Goal: Find specific page/section: Find specific page/section

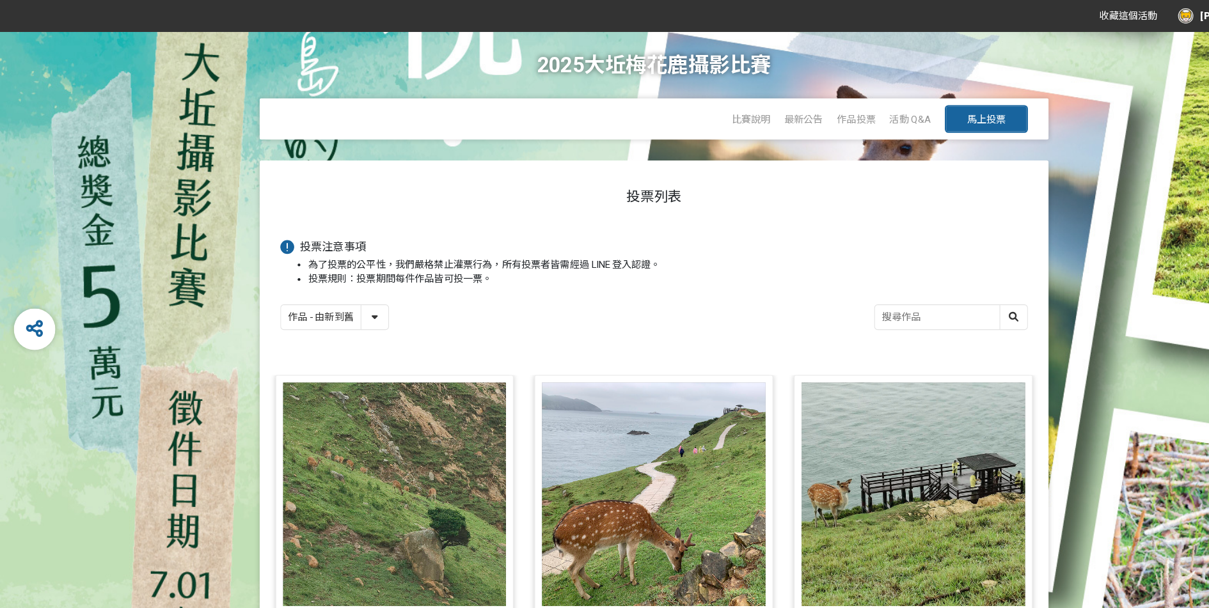
click at [339, 294] on select "作品 - 由新到舊 作品 - 由舊到新 票數 - 由多到少 票數 - 由少到多" at bounding box center [309, 293] width 99 height 22
select select "vote"
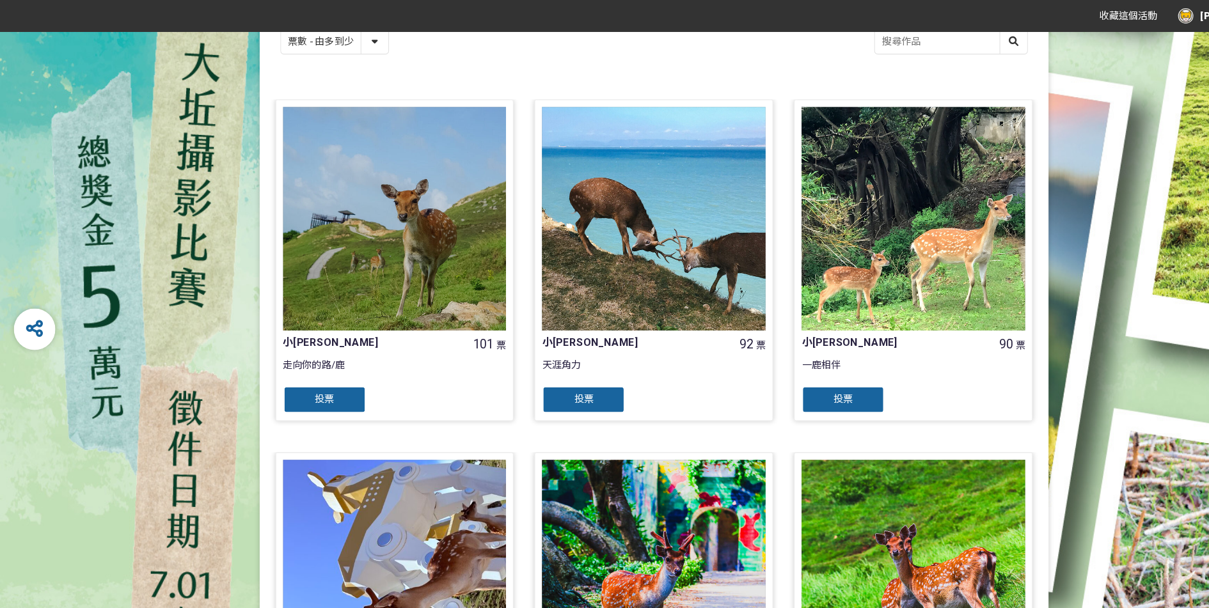
scroll to position [93, 0]
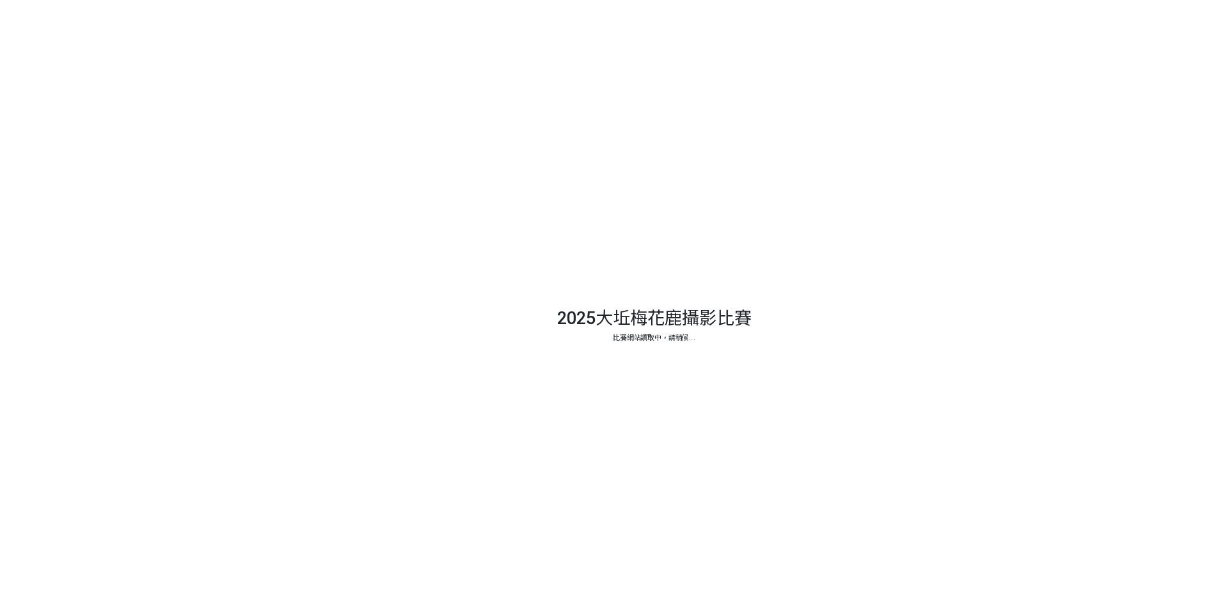
select select "vote"
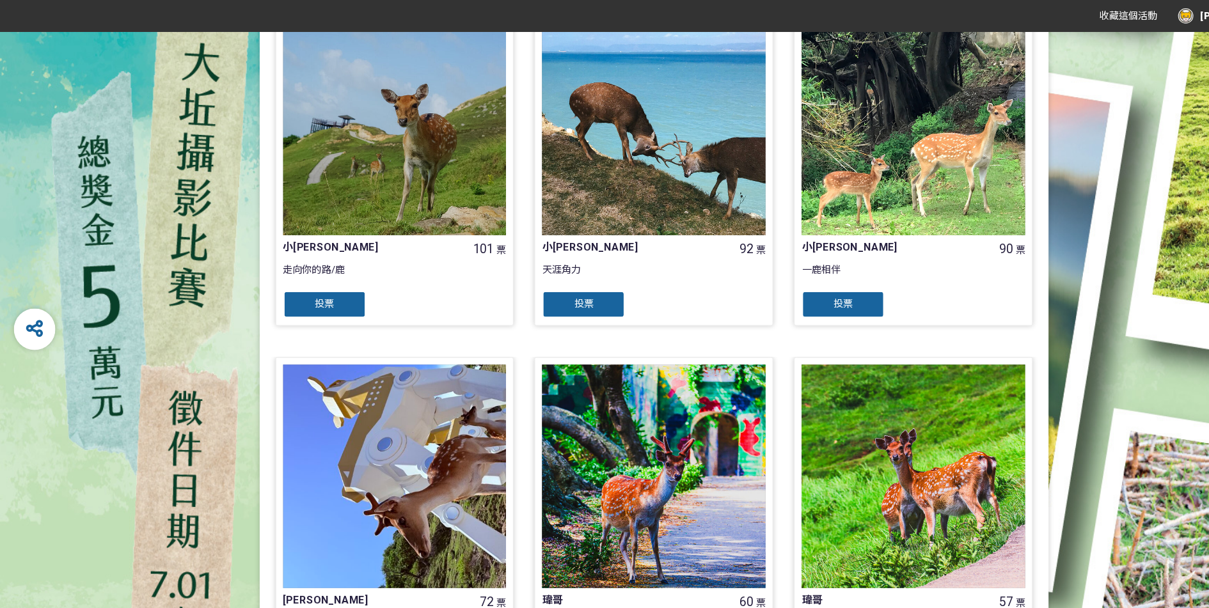
scroll to position [299, 0]
